Goal: Obtain resource: Download file/media

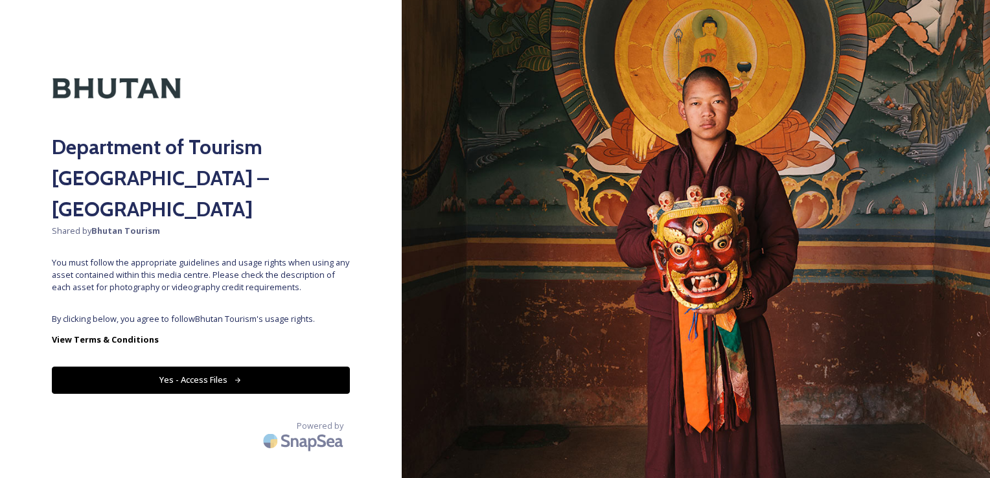
click at [224, 367] on button "Yes - Access Files" at bounding box center [201, 380] width 298 height 27
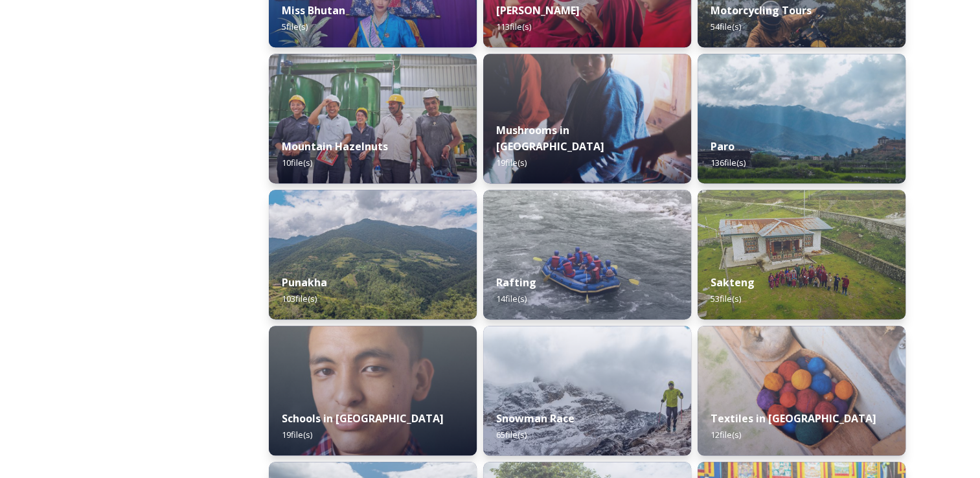
scroll to position [1096, 0]
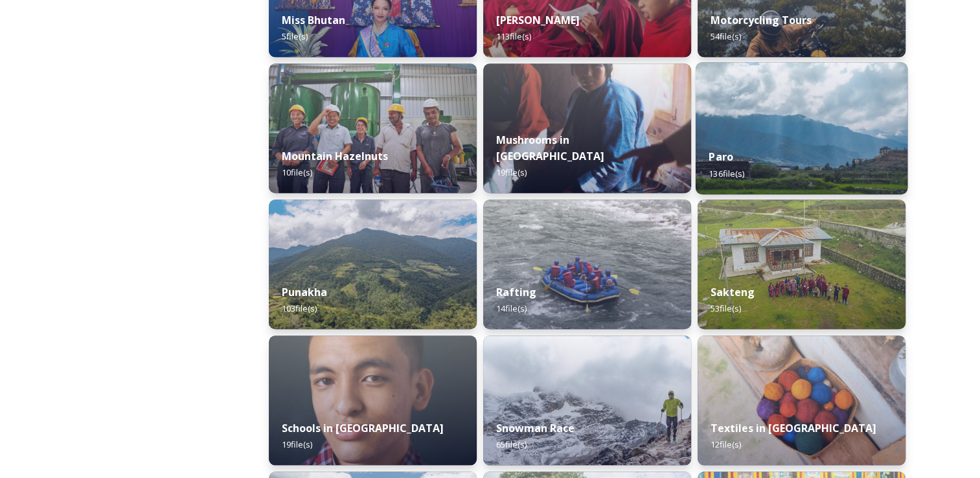
click at [765, 157] on div "Paro 136 file(s)" at bounding box center [802, 164] width 212 height 59
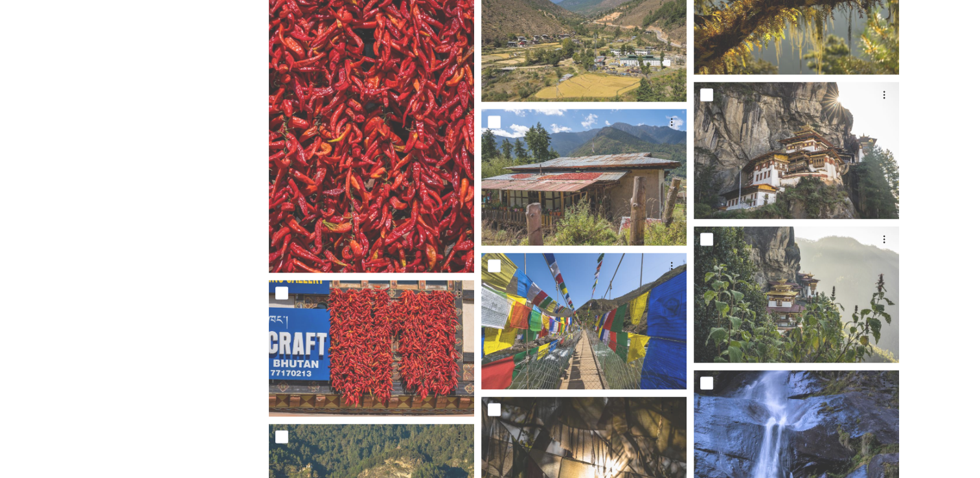
scroll to position [2227, 0]
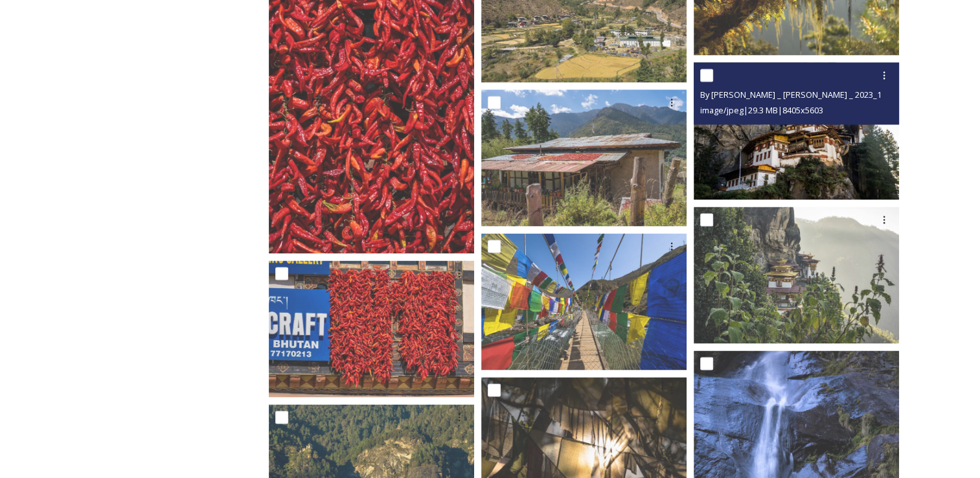
click at [829, 177] on img at bounding box center [796, 130] width 205 height 137
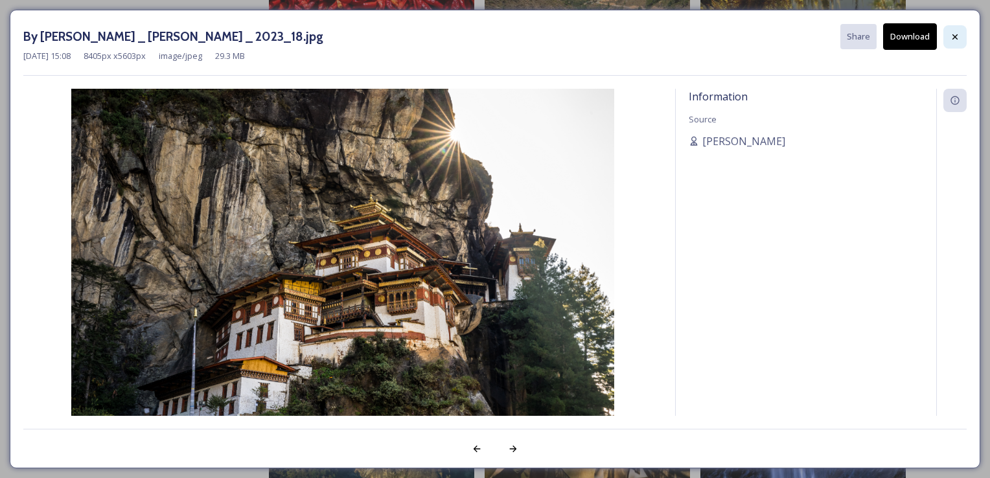
click at [953, 32] on icon at bounding box center [955, 37] width 10 height 10
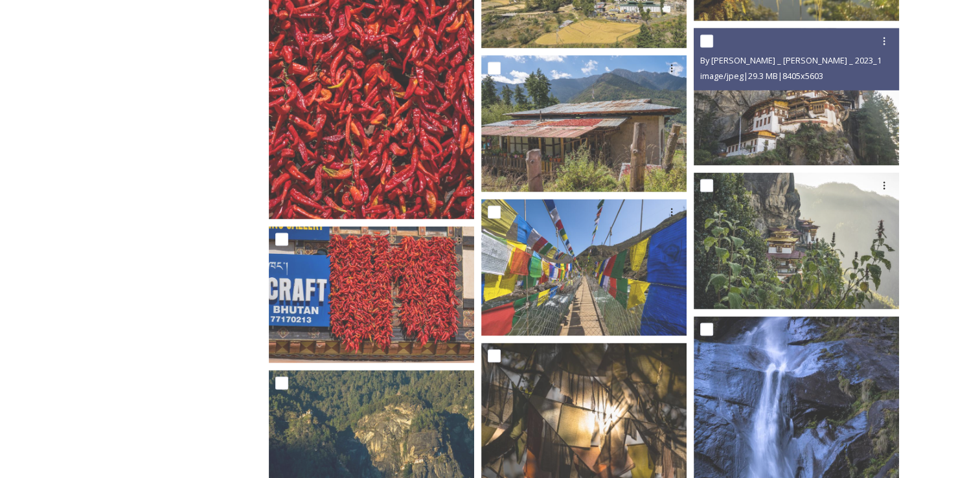
scroll to position [2213, 0]
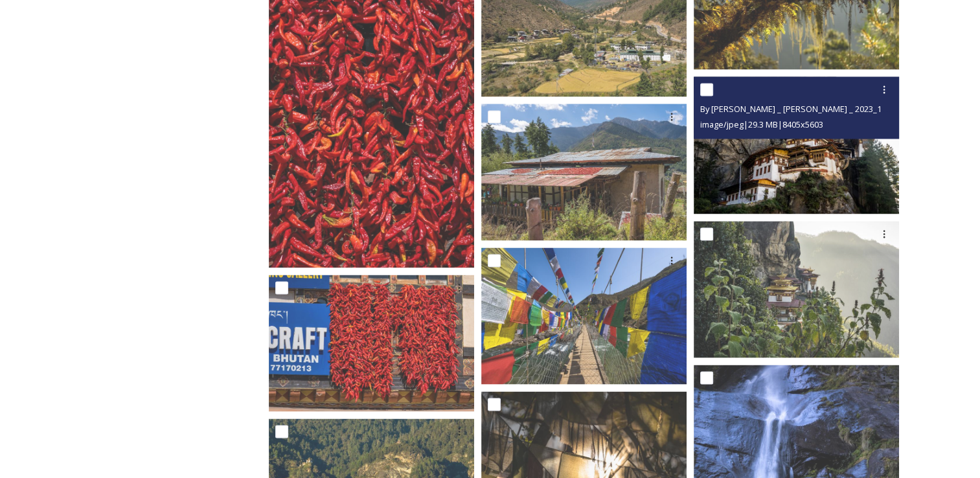
click at [831, 173] on img at bounding box center [796, 144] width 205 height 137
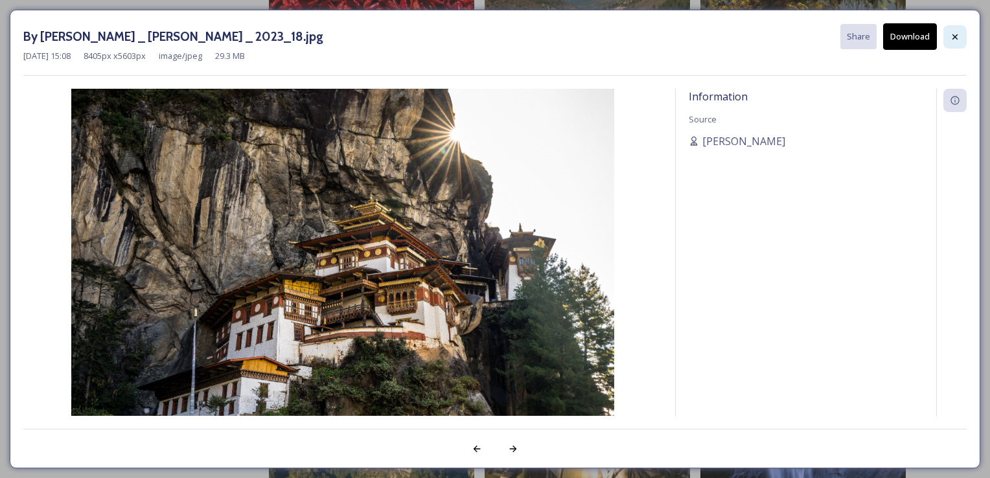
click at [959, 34] on icon at bounding box center [955, 37] width 10 height 10
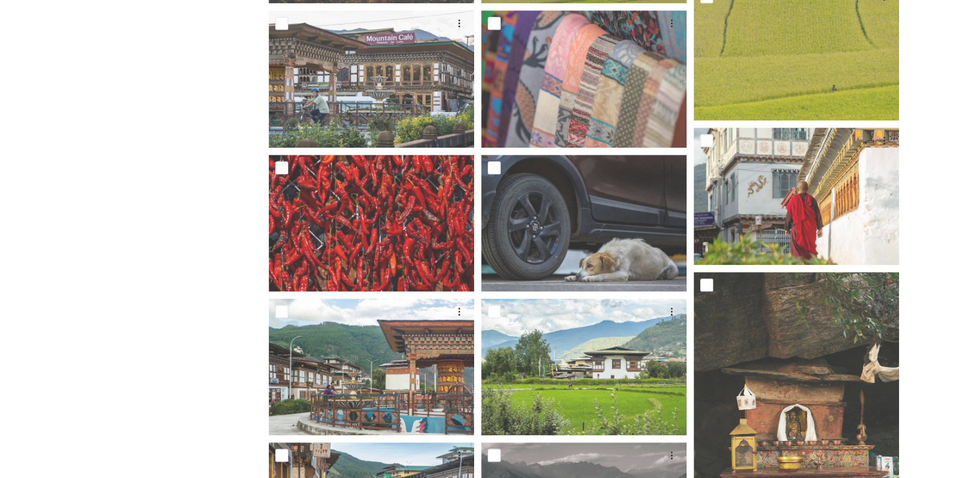
scroll to position [848, 0]
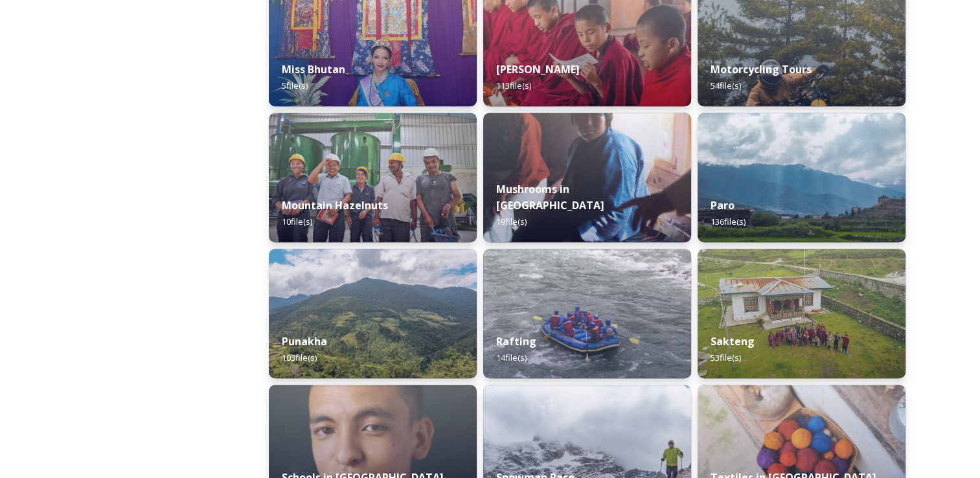
scroll to position [1056, 0]
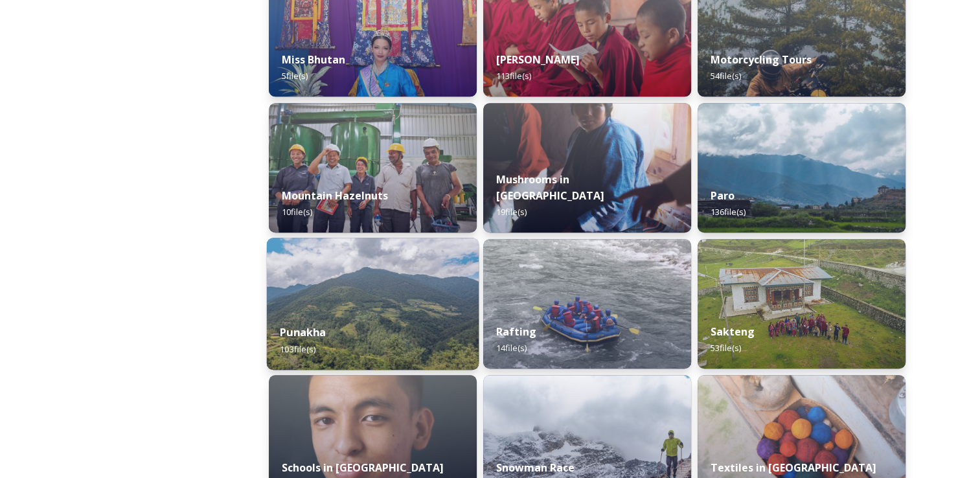
click at [422, 341] on div "Punakha 103 file(s)" at bounding box center [373, 340] width 212 height 59
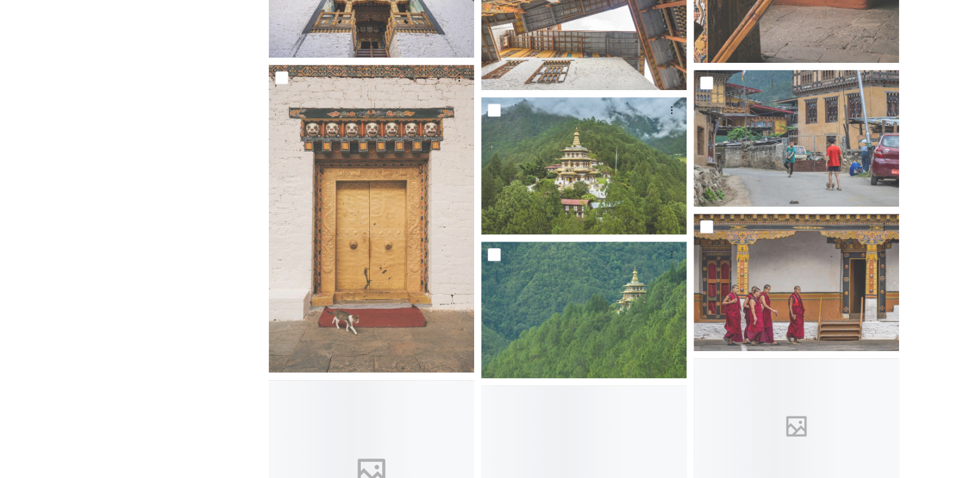
scroll to position [5521, 0]
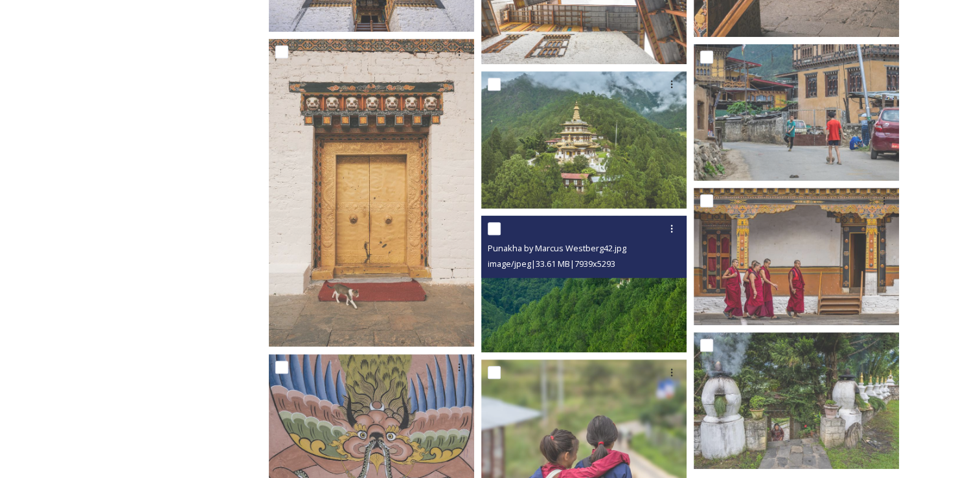
click at [618, 313] on img at bounding box center [583, 284] width 205 height 137
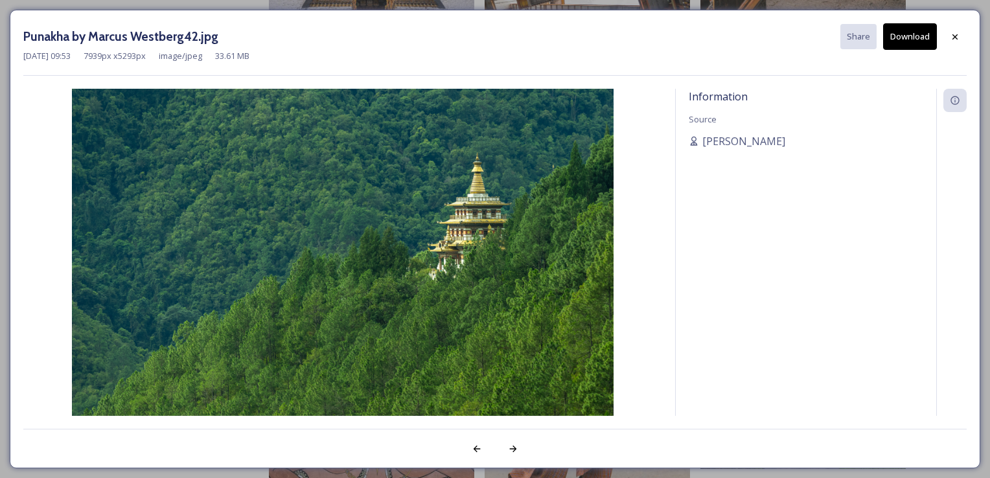
click at [412, 263] on img at bounding box center [342, 269] width 639 height 361
click at [412, 262] on img at bounding box center [342, 269] width 639 height 361
click at [420, 238] on img at bounding box center [342, 269] width 639 height 361
click at [411, 237] on img at bounding box center [342, 269] width 639 height 361
click at [956, 38] on icon at bounding box center [954, 36] width 5 height 5
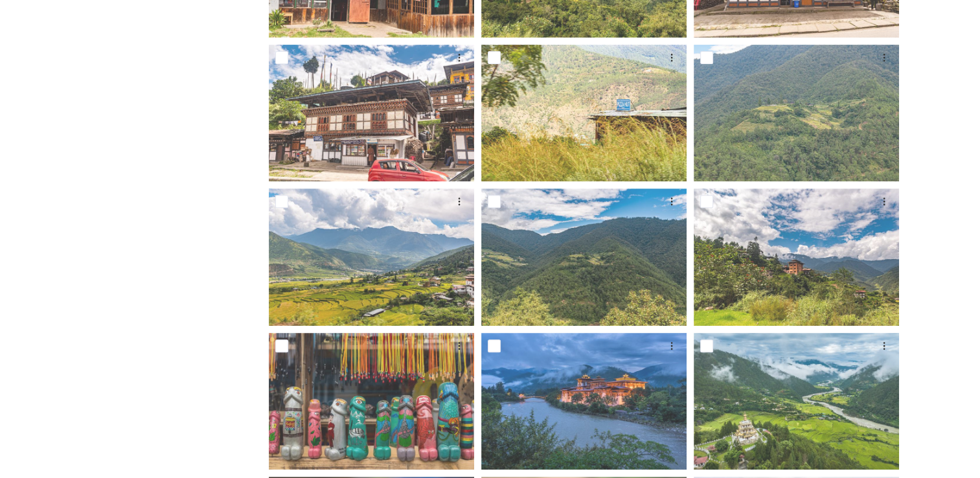
scroll to position [629, 0]
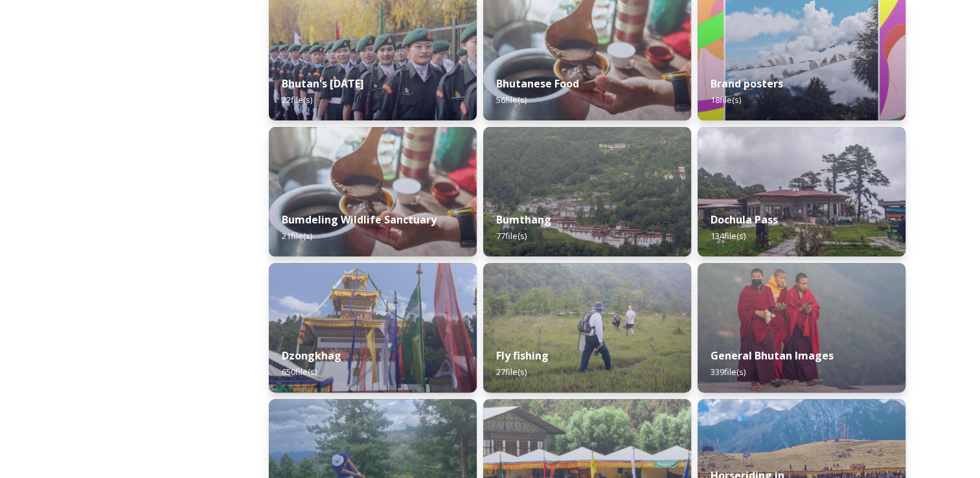
scroll to position [358, 0]
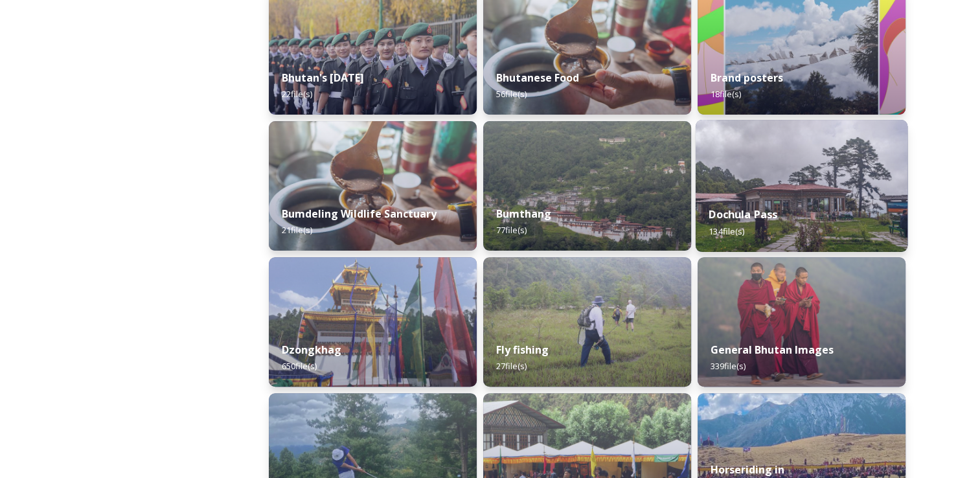
click at [768, 182] on img at bounding box center [802, 186] width 212 height 132
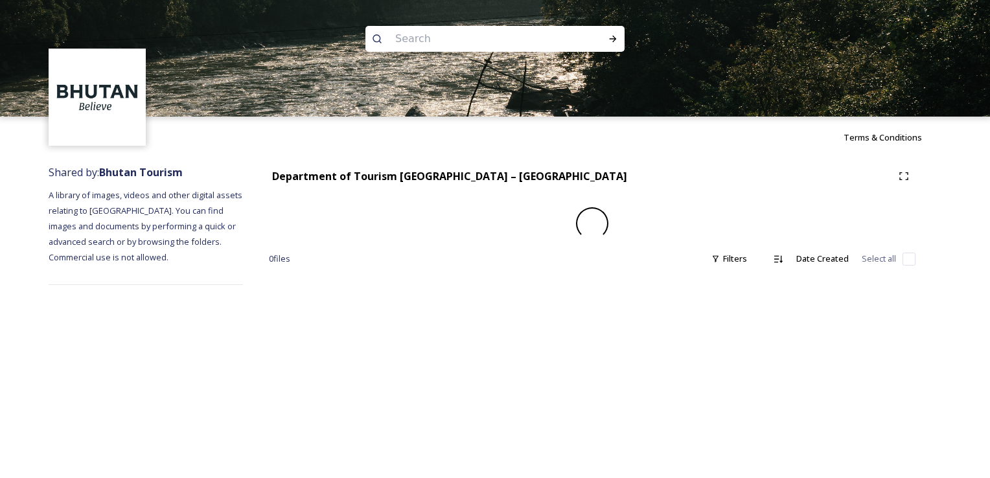
click at [766, 188] on div "Department of Tourism [GEOGRAPHIC_DATA] – Brand Centre 0 file s Filters Date Cr…" at bounding box center [592, 224] width 698 height 133
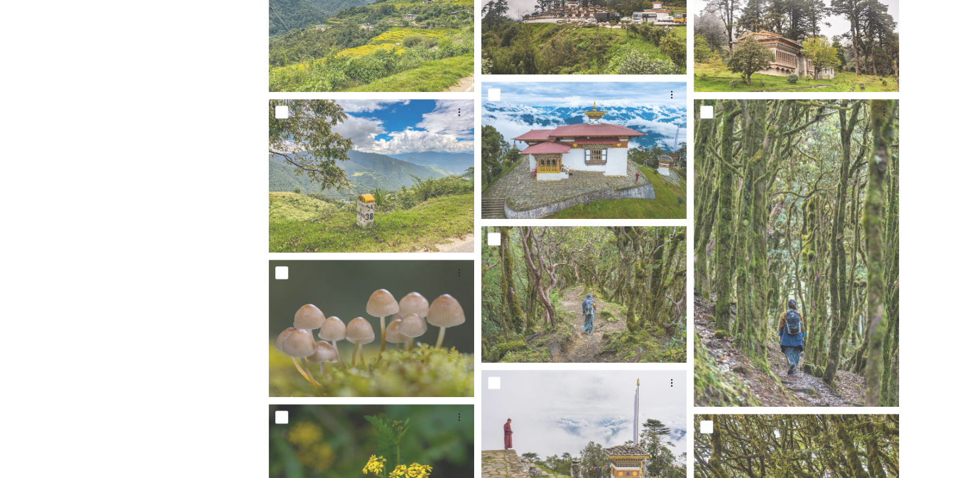
scroll to position [604, 0]
